Goal: Entertainment & Leisure: Consume media (video, audio)

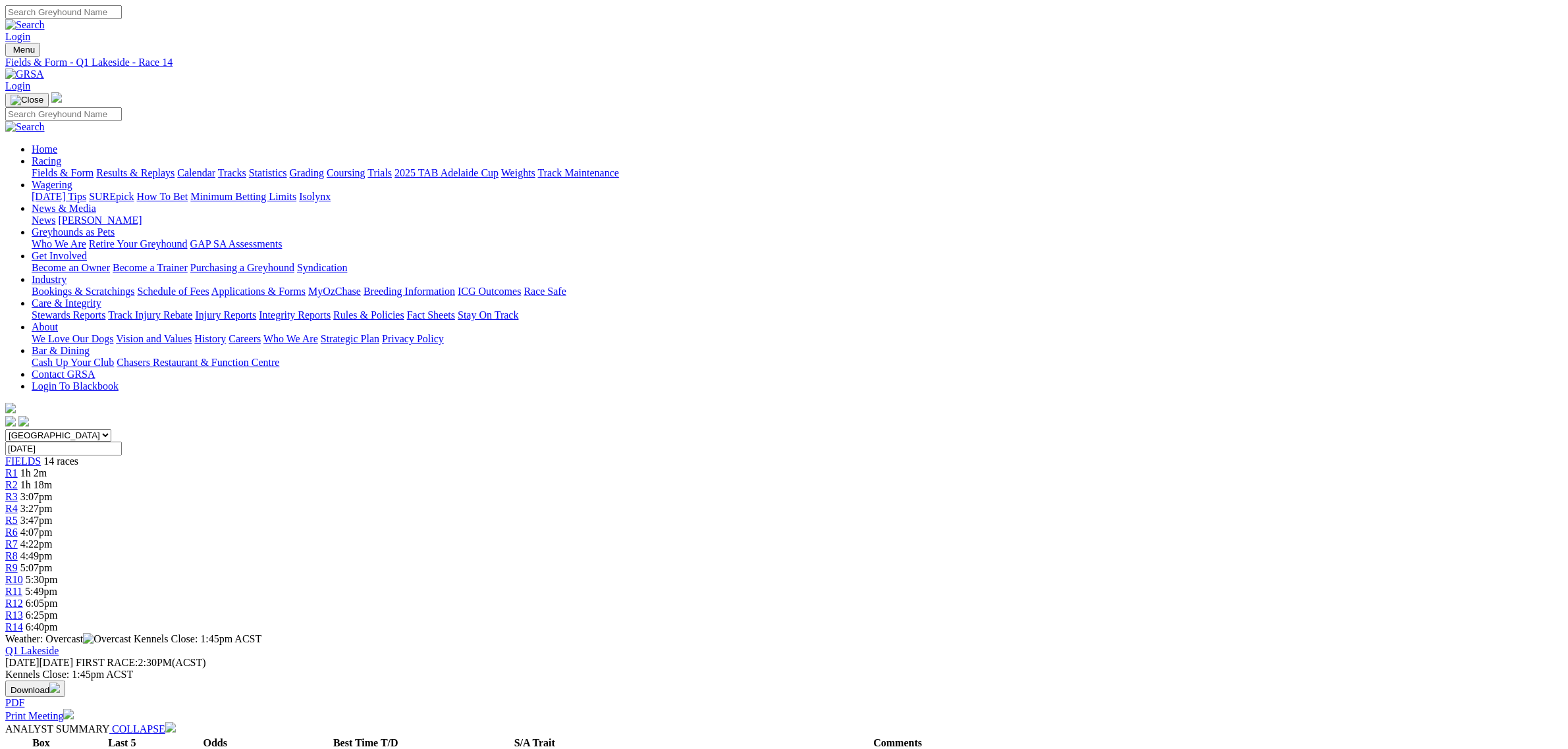
click at [487, 479] on div "R2 1h 18m" at bounding box center [783, 485] width 1557 height 12
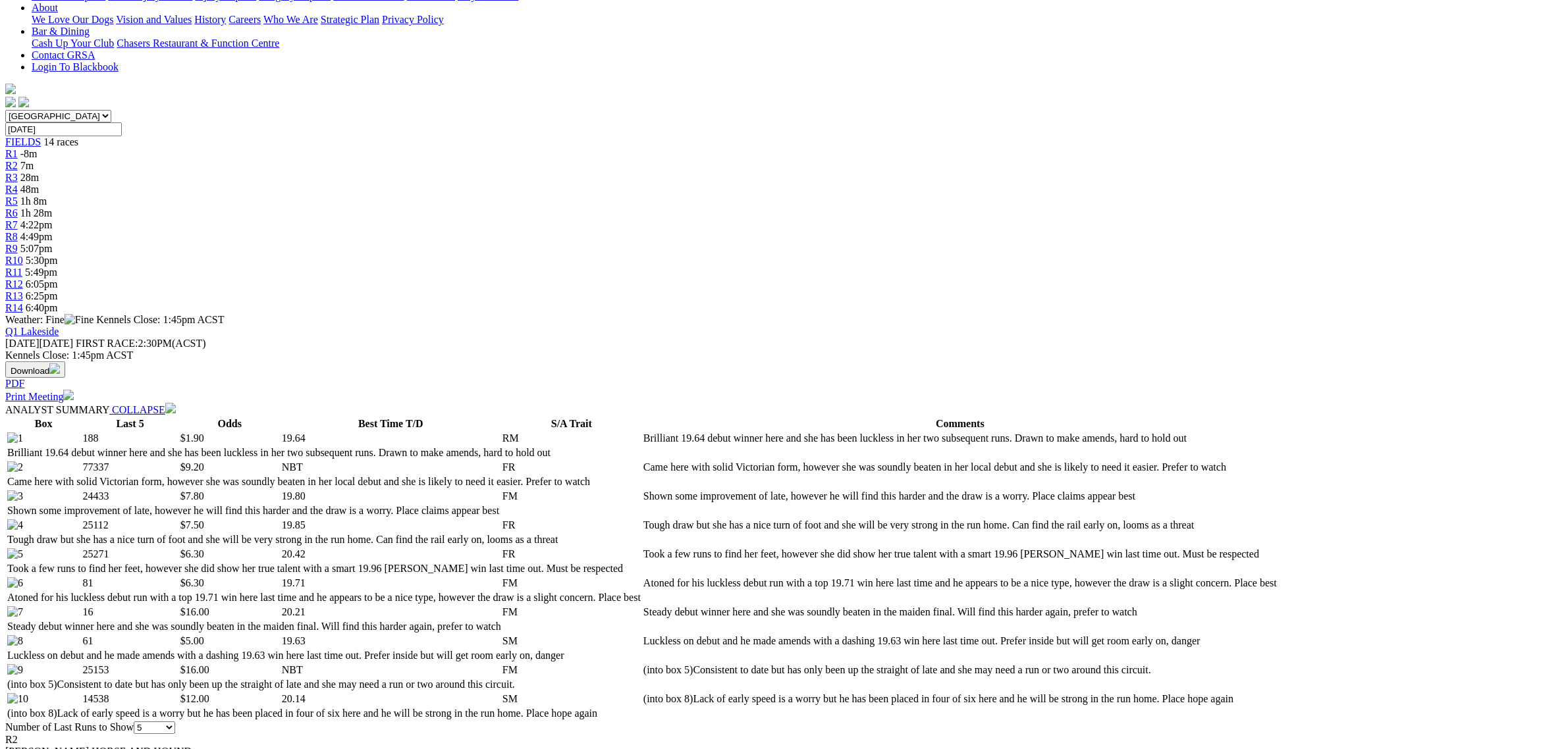
scroll to position [493, 0]
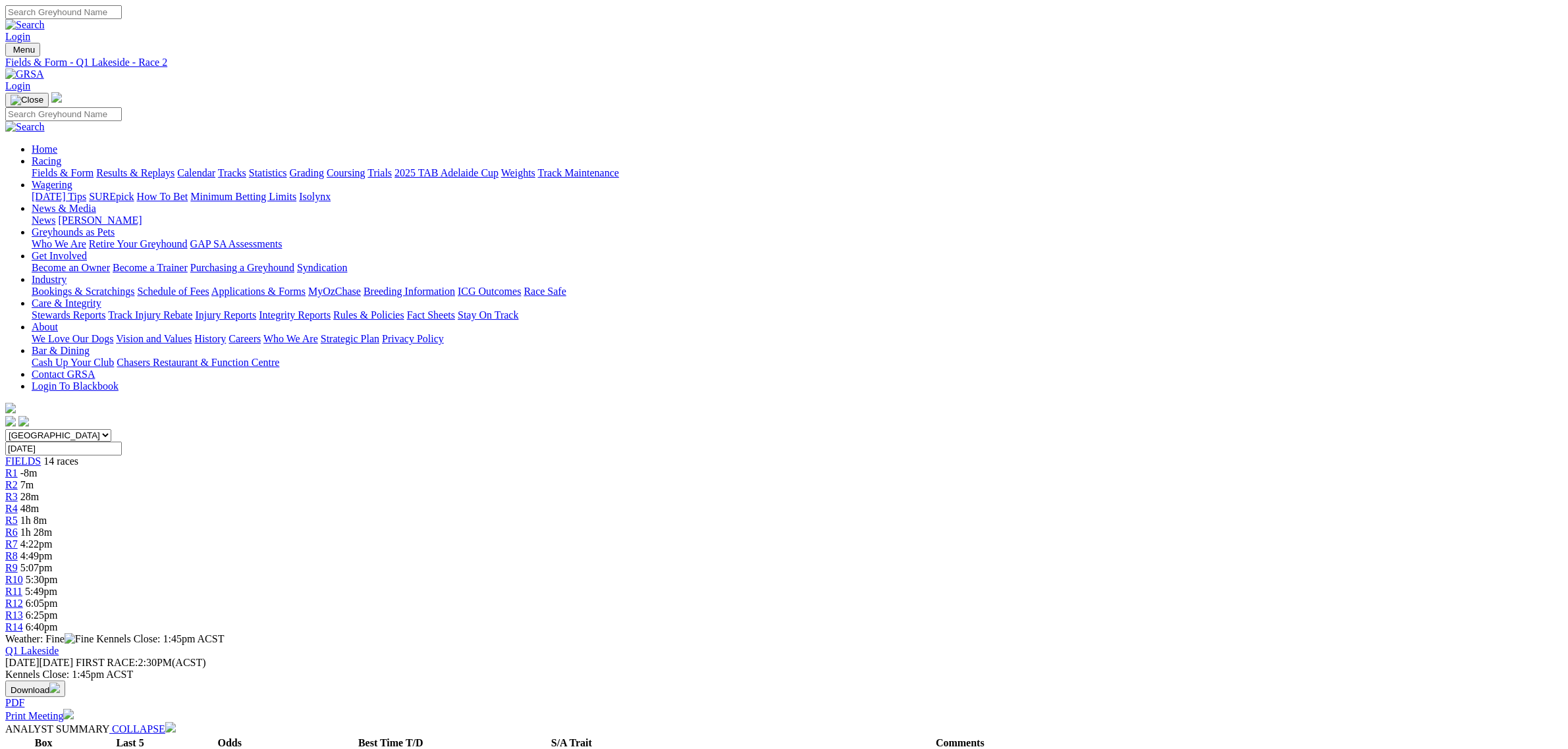
click at [39, 491] on span "28m" at bounding box center [30, 496] width 19 height 11
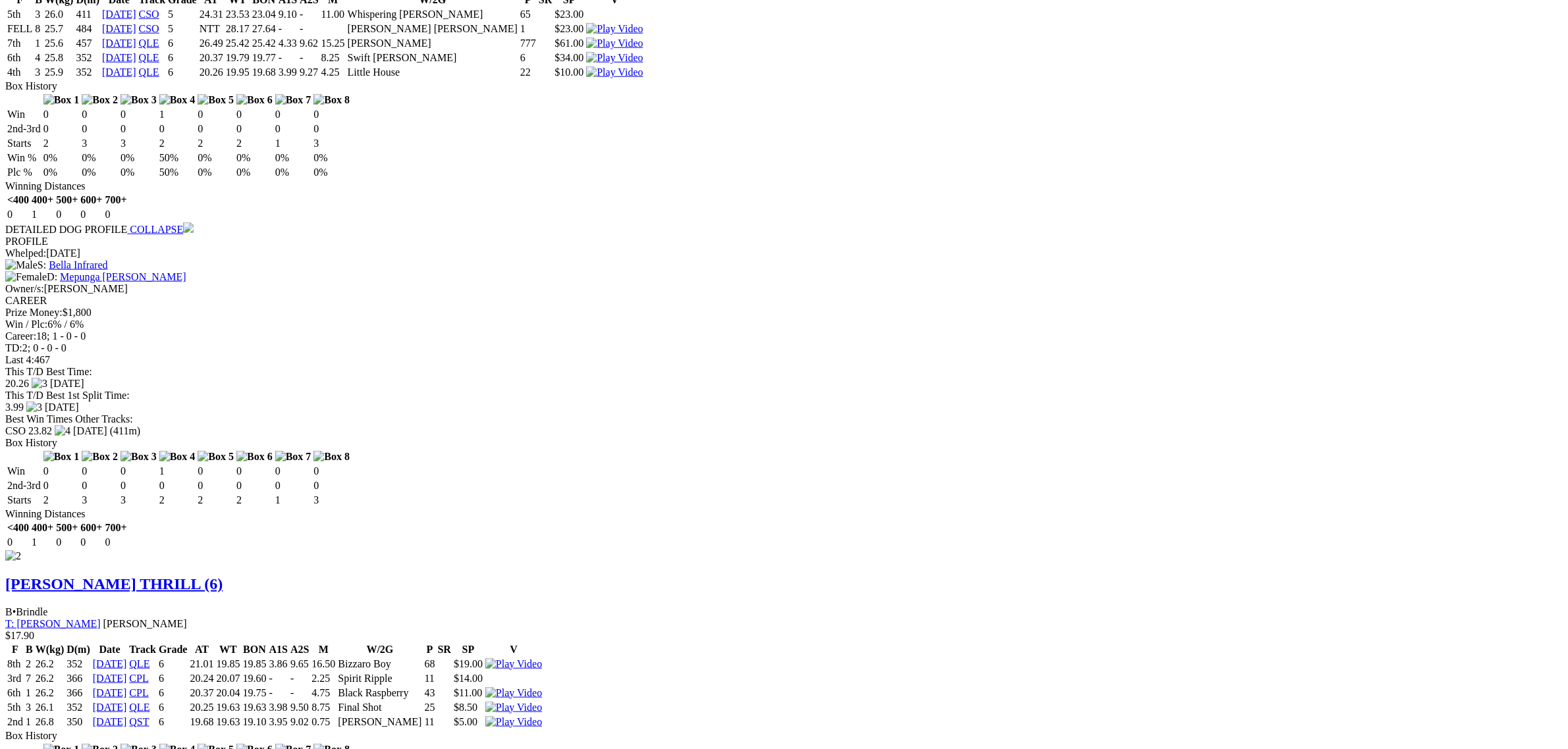
scroll to position [1645, 0]
